Goal: Find specific page/section: Find specific page/section

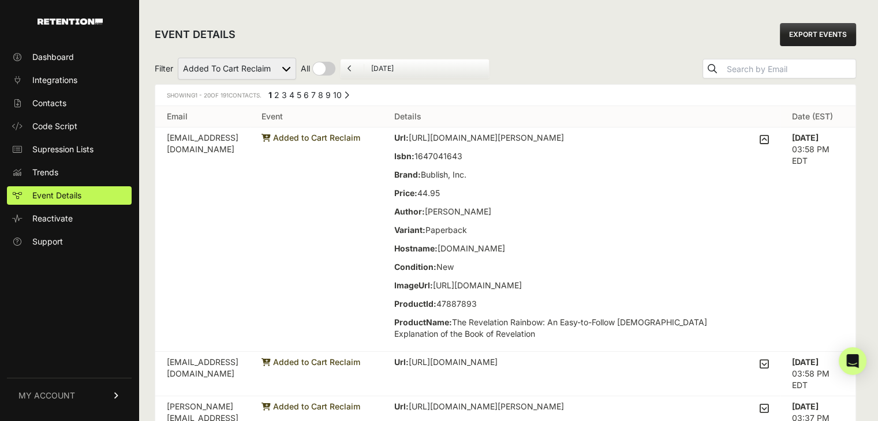
click at [218, 68] on select "Active on Site Reclaim Added to Cart Reclaim Checkout Started Reclaim Viewed Pr…" at bounding box center [237, 69] width 118 height 22
select select "Viewed Product Reclaim"
click at [178, 58] on select "Active on Site Reclaim Added to Cart Reclaim Checkout Started Reclaim Viewed Pr…" at bounding box center [237, 69] width 118 height 22
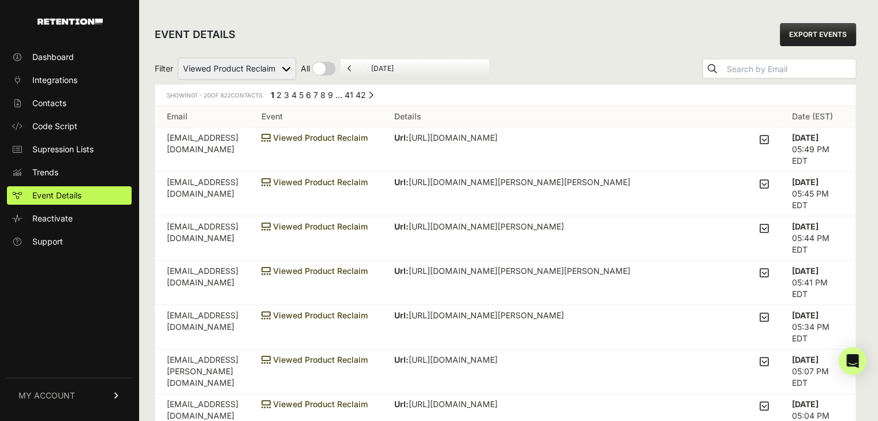
click at [769, 140] on icon at bounding box center [764, 139] width 9 height 10
click at [0, 0] on input "checkbox" at bounding box center [0, 0] width 0 height 0
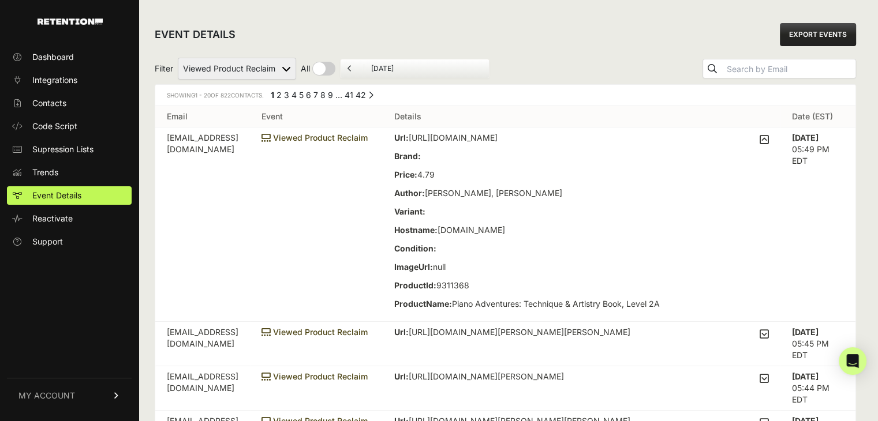
click at [769, 140] on icon at bounding box center [764, 139] width 9 height 10
click at [0, 0] on input "checkbox" at bounding box center [0, 0] width 0 height 0
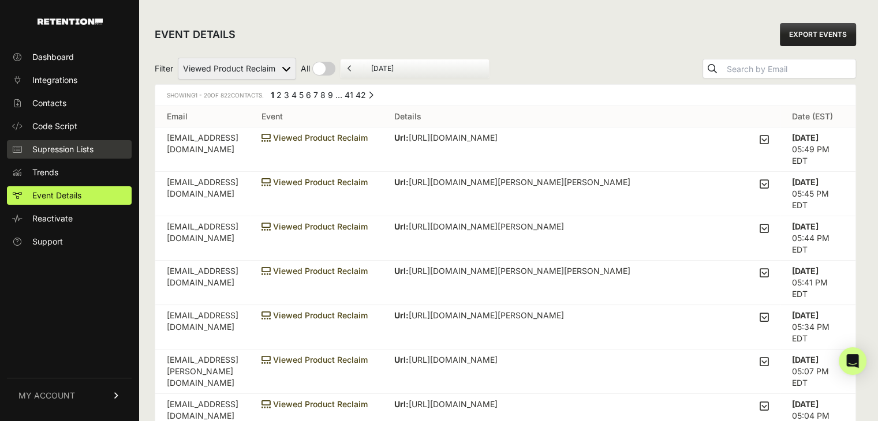
click at [84, 157] on link "Supression Lists" at bounding box center [69, 149] width 125 height 18
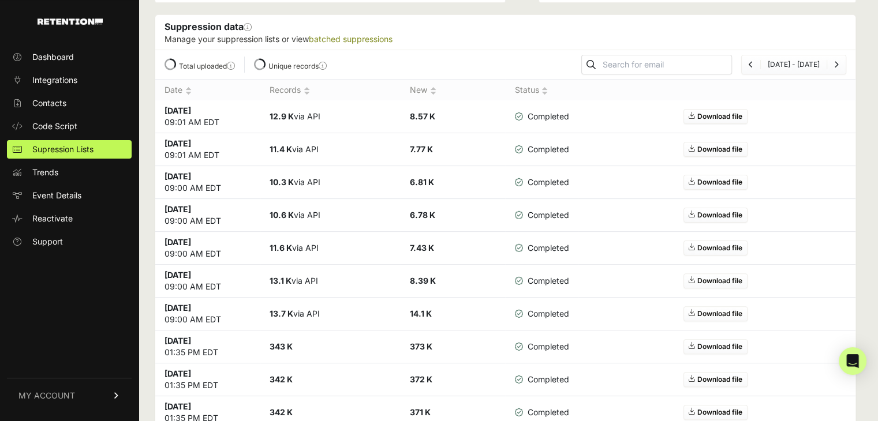
scroll to position [274, 0]
